Goal: Complete application form

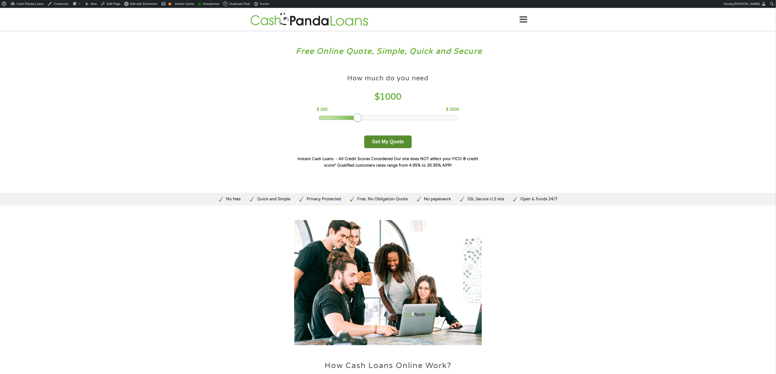
click at [396, 144] on button "Get My Quote" at bounding box center [388, 142] width 48 height 13
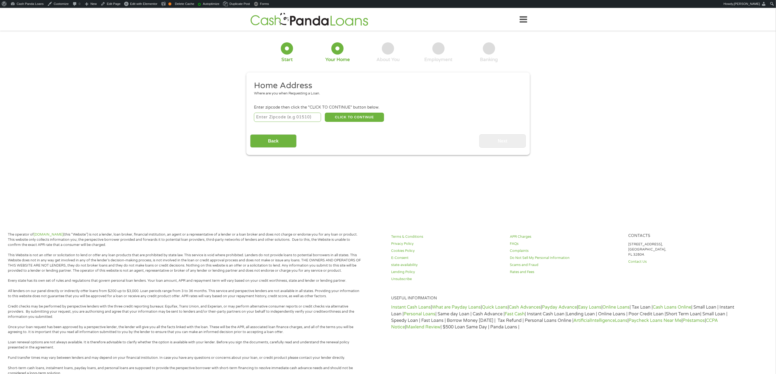
click at [309, 118] on input "number" at bounding box center [287, 117] width 67 height 9
type input "90210"
click at [356, 117] on button "CLICK TO CONTINUE" at bounding box center [354, 117] width 59 height 9
type input "90210"
type input "[PERSON_NAME][GEOGRAPHIC_DATA]"
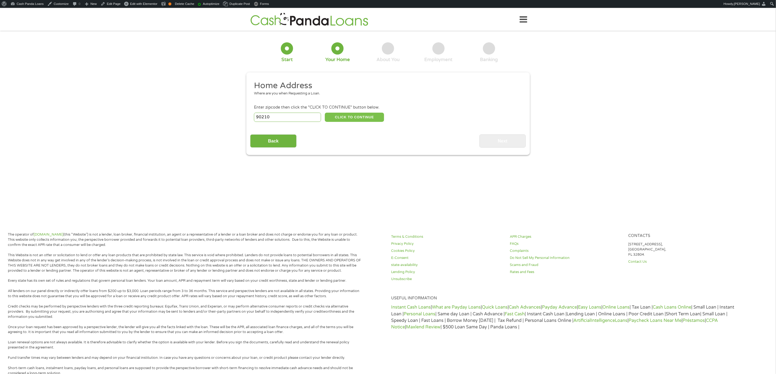
select select "[US_STATE]"
